Goal: Transaction & Acquisition: Purchase product/service

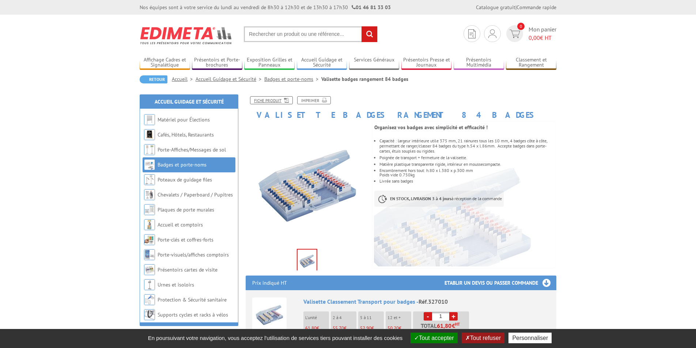
click at [267, 98] on link "Fiche produit" at bounding box center [271, 100] width 43 height 8
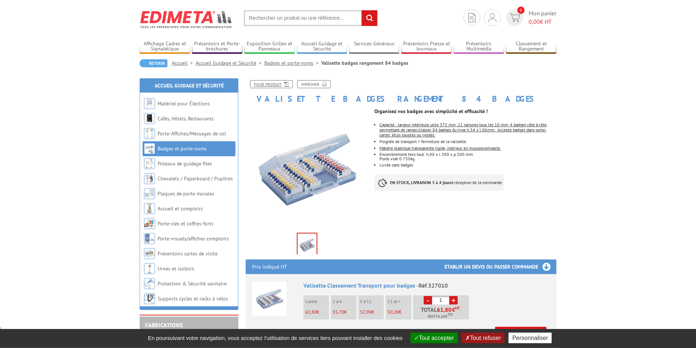
scroll to position [37, 0]
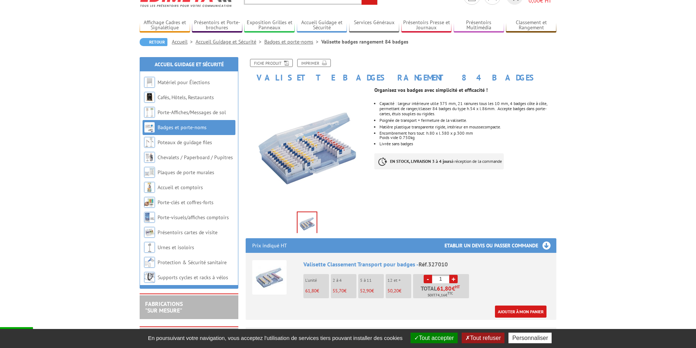
click at [620, 238] on body "Nos équipes sont à votre service du lundi au vendredi de 8h30 à 12h30 et de 13h…" at bounding box center [348, 325] width 696 height 725
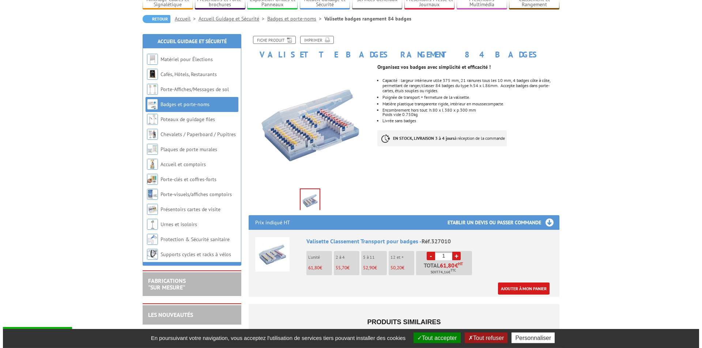
scroll to position [112, 0]
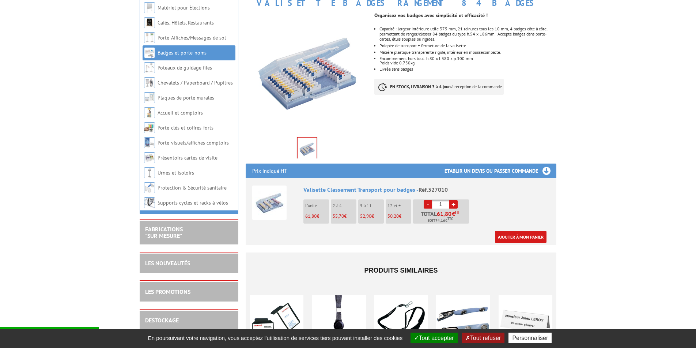
click at [452, 205] on link "+" at bounding box center [454, 204] width 8 height 8
type input "5"
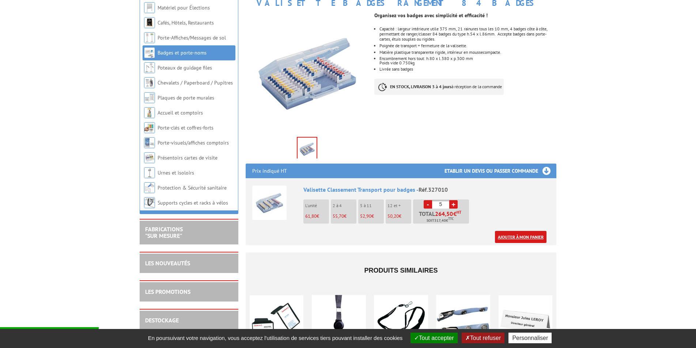
click at [525, 238] on link "Ajouter à mon panier" at bounding box center [521, 237] width 52 height 12
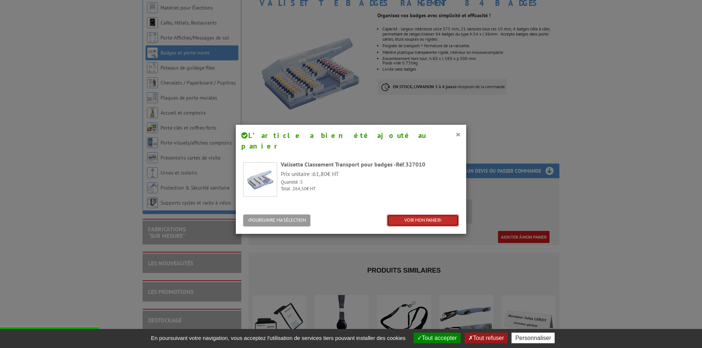
click at [415, 214] on link "VOIR MON PANIER" at bounding box center [423, 220] width 72 height 12
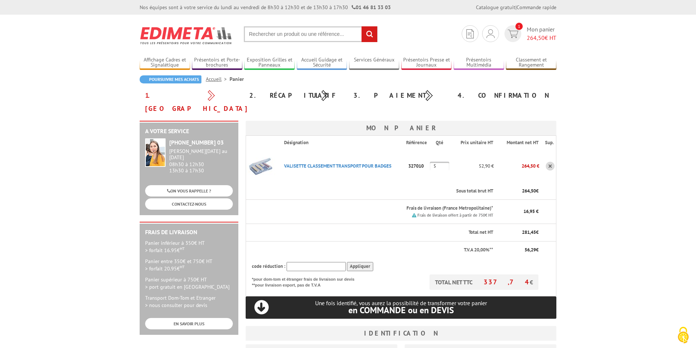
click at [430, 162] on input "5" at bounding box center [439, 166] width 19 height 9
type input "10"
